Goal: Find specific page/section: Find specific page/section

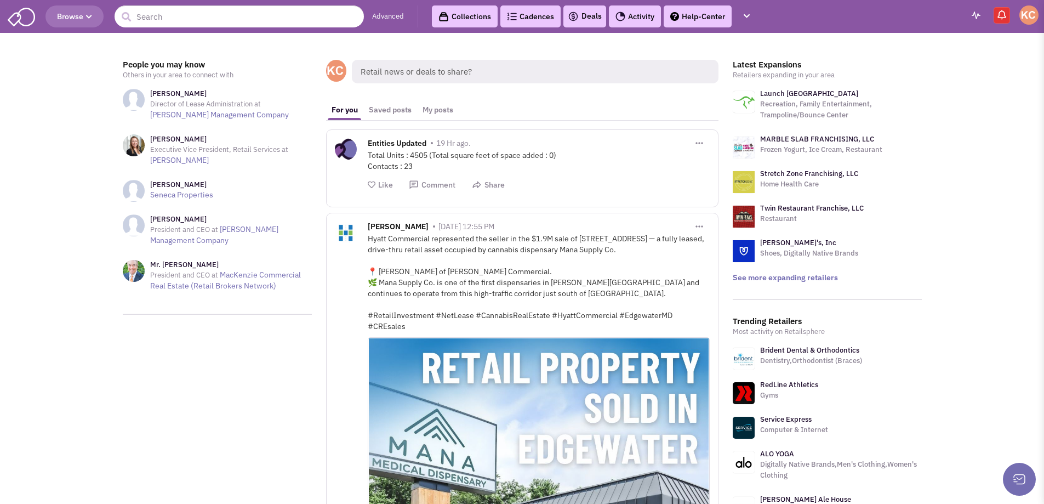
click at [384, 16] on link "Advanced" at bounding box center [388, 17] width 32 height 10
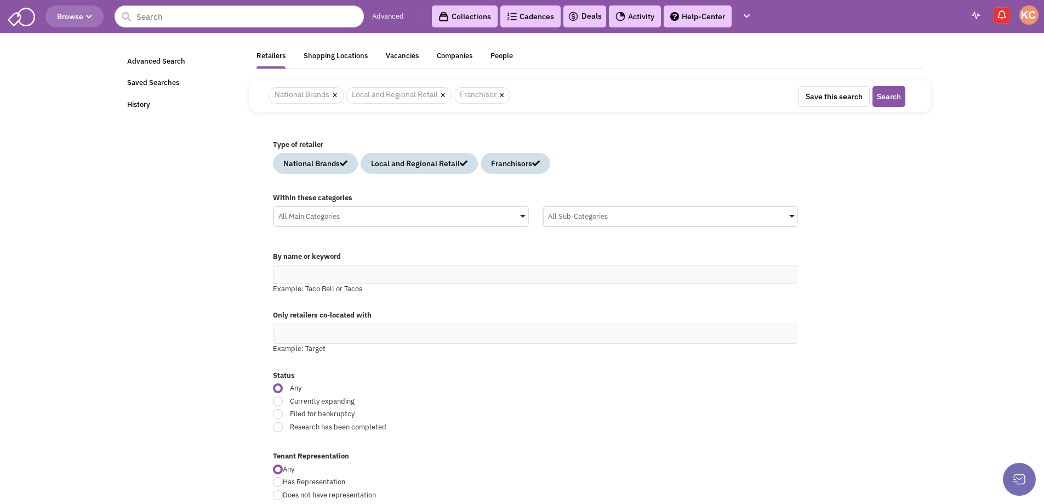
click at [83, 10] on button "Browse" at bounding box center [74, 16] width 58 height 22
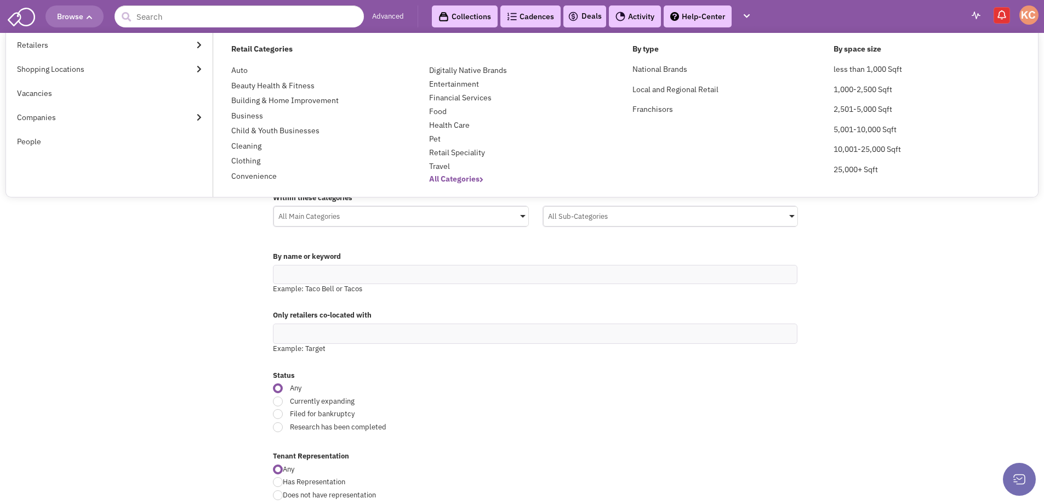
click at [464, 180] on b "All Categories" at bounding box center [456, 179] width 54 height 10
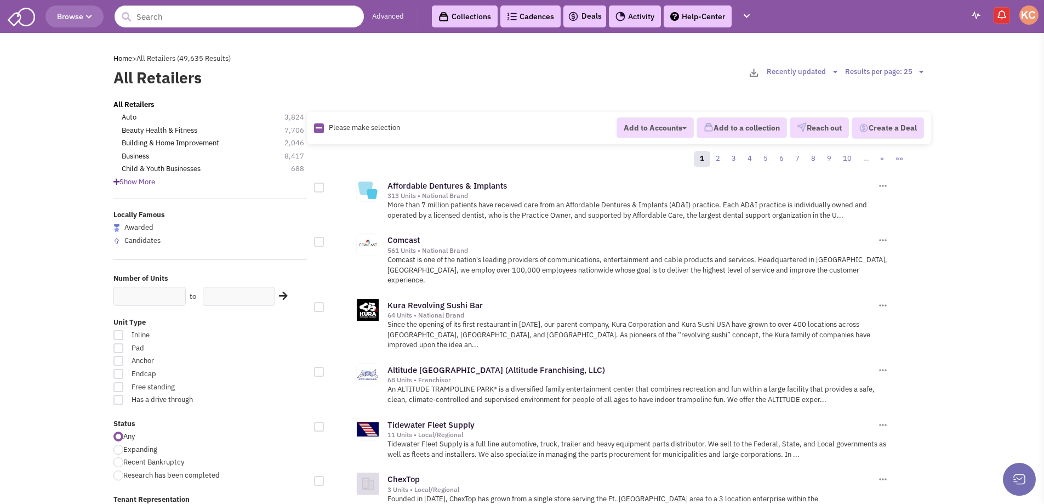
click at [131, 184] on span "Show More" at bounding box center [134, 181] width 42 height 9
